Goal: Task Accomplishment & Management: Complete application form

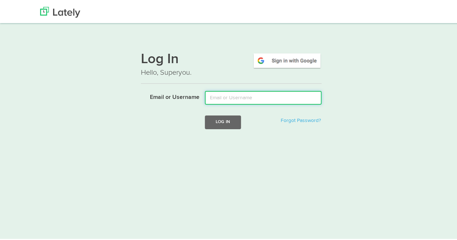
click at [228, 97] on input "Email or Username" at bounding box center [263, 97] width 117 height 14
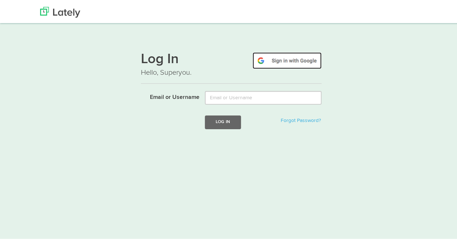
click at [283, 64] on img at bounding box center [286, 59] width 69 height 17
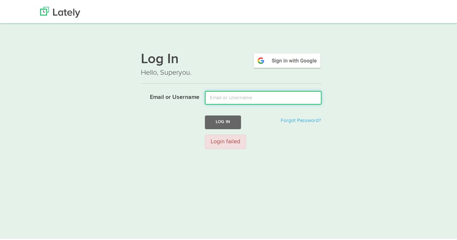
click at [225, 96] on input "Email or Username" at bounding box center [263, 97] width 117 height 14
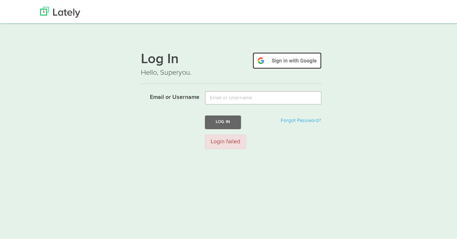
click at [270, 58] on img at bounding box center [286, 59] width 69 height 17
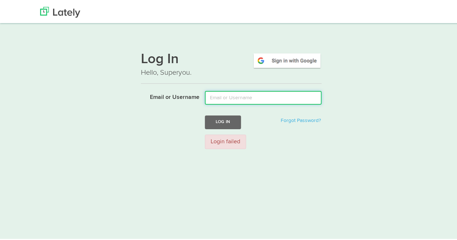
click at [236, 100] on input "Email or Username" at bounding box center [263, 97] width 117 height 14
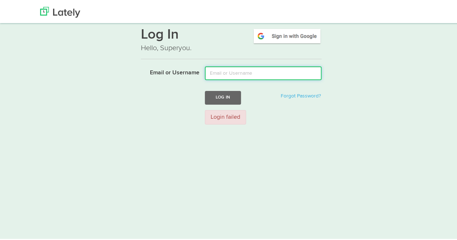
scroll to position [25, 0]
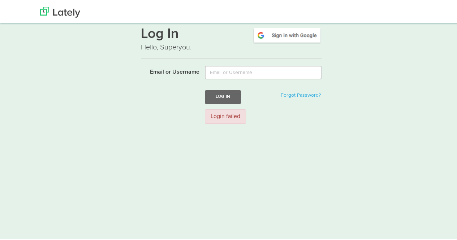
click at [180, 126] on form "Email or Username Log In Forgot Password? Login failed" at bounding box center [231, 96] width 181 height 64
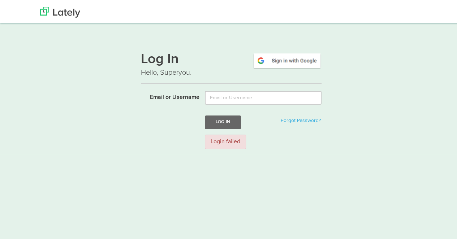
click at [228, 143] on div "Login failed" at bounding box center [225, 140] width 41 height 15
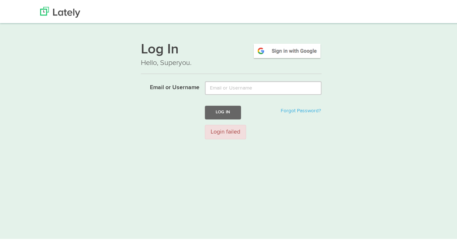
scroll to position [12, 0]
